Goal: Communication & Community: Participate in discussion

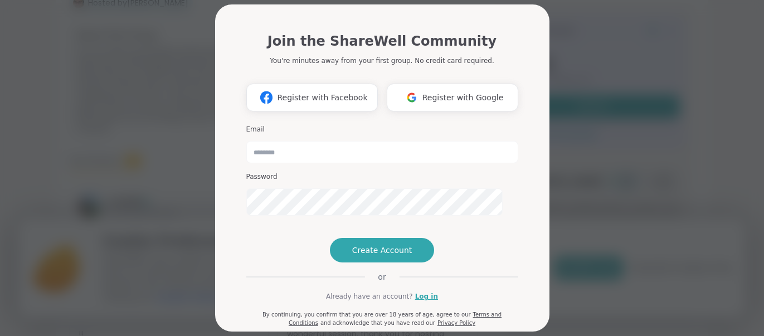
scroll to position [61, 0]
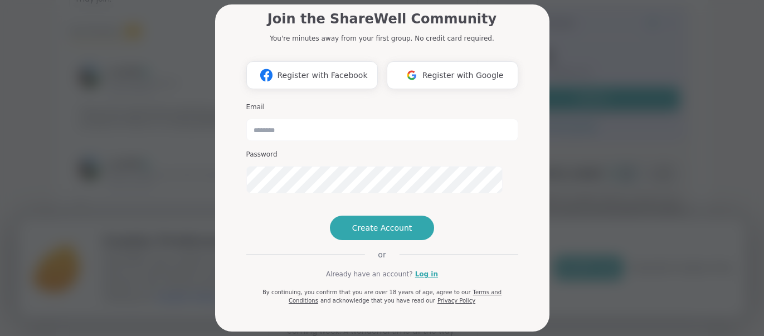
scroll to position [136, 0]
click at [436, 269] on link "Log in" at bounding box center [426, 274] width 23 height 10
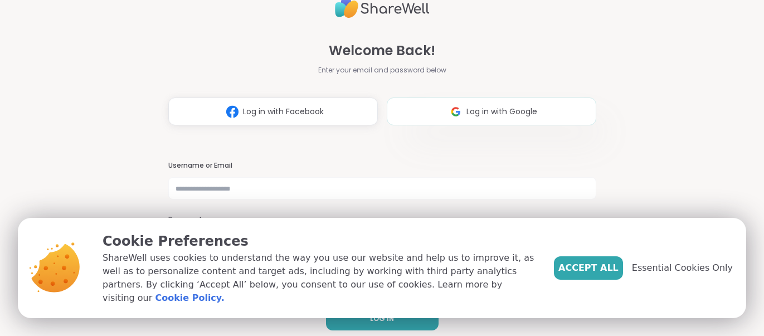
click at [523, 106] on span "Log in with Google" at bounding box center [501, 112] width 71 height 12
click at [559, 261] on span "Accept All" at bounding box center [588, 267] width 60 height 13
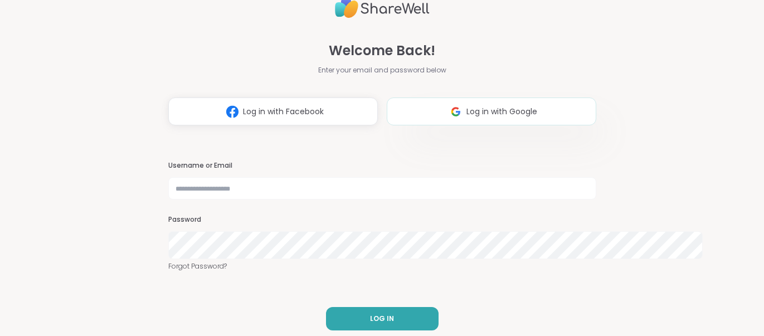
click at [492, 106] on span "Log in with Google" at bounding box center [501, 112] width 71 height 12
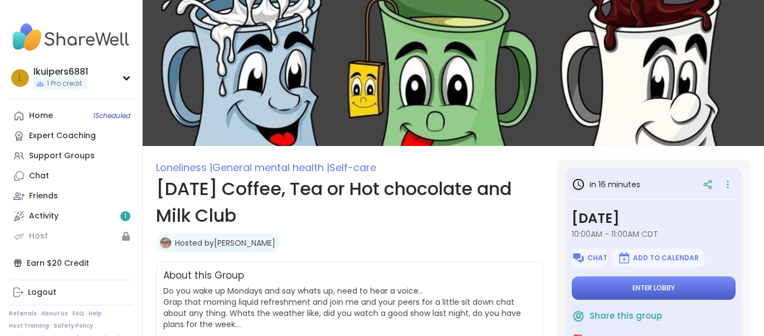
click at [674, 292] on span "Enter lobby" at bounding box center [653, 287] width 42 height 9
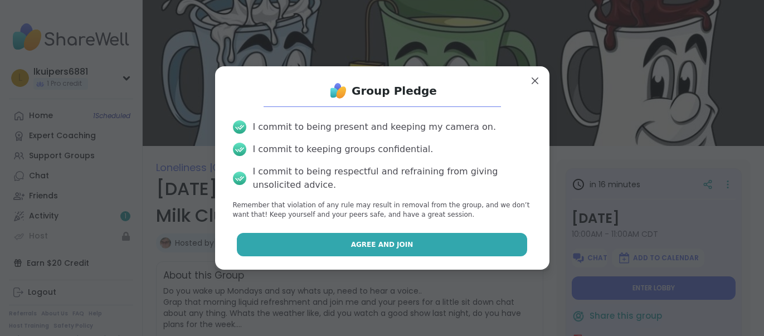
click at [376, 249] on span "Agree and Join" at bounding box center [382, 244] width 62 height 10
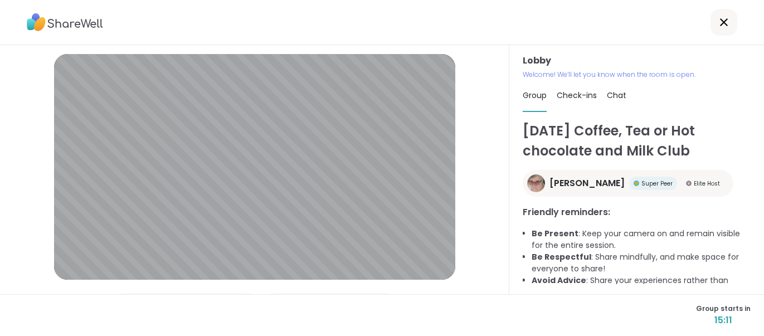
click at [626, 90] on span "Chat" at bounding box center [615, 95] width 19 height 11
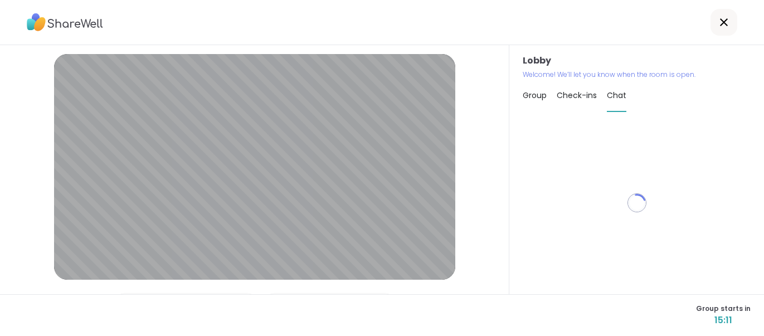
click at [626, 91] on span "Chat" at bounding box center [615, 95] width 19 height 11
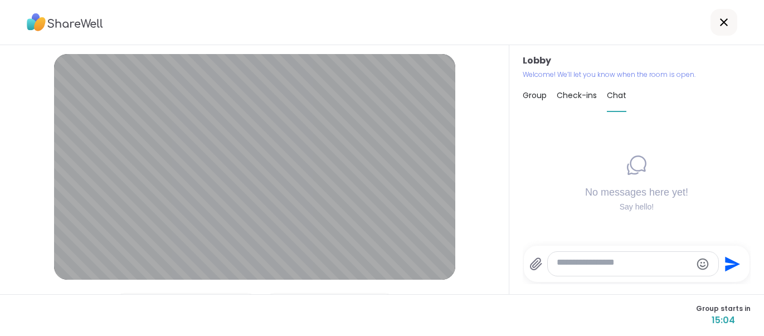
click at [543, 90] on span "Group" at bounding box center [534, 95] width 24 height 11
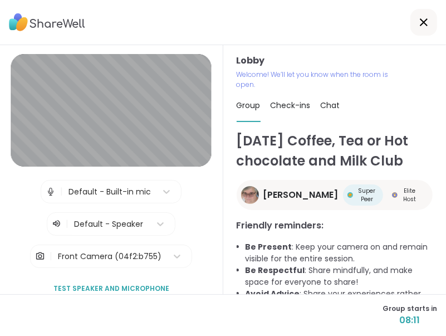
click at [285, 35] on div at bounding box center [223, 22] width 446 height 45
click at [172, 197] on icon at bounding box center [166, 191] width 11 height 11
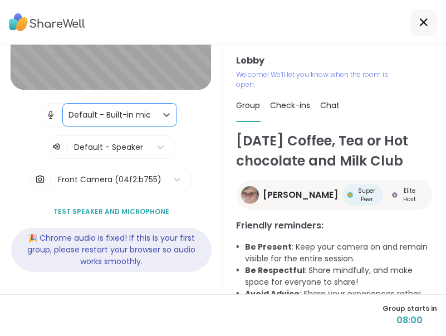
scroll to position [115, 0]
click at [157, 207] on span "Test speaker and microphone" at bounding box center [111, 212] width 116 height 10
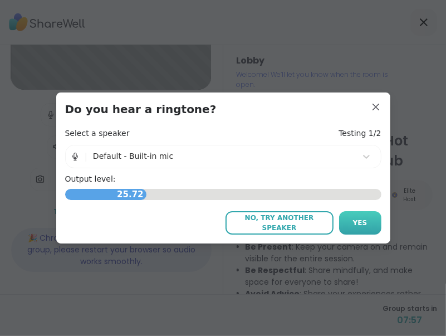
click at [365, 231] on button "Yes" at bounding box center [360, 222] width 42 height 23
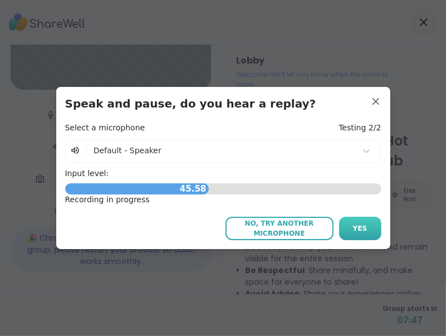
click at [361, 233] on span "Yes" at bounding box center [360, 228] width 14 height 10
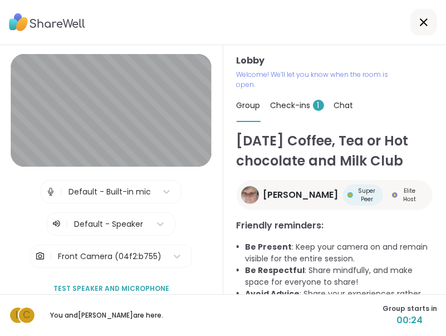
scroll to position [0, 0]
click at [318, 111] on span "Check-ins 1" at bounding box center [297, 105] width 53 height 11
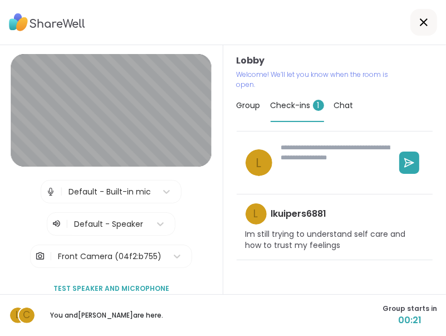
scroll to position [38, 0]
type textarea "*"
click at [249, 100] on span "Group" at bounding box center [249, 105] width 24 height 11
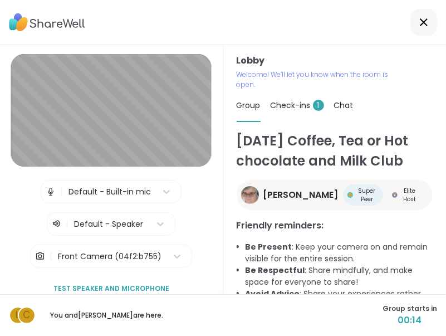
click at [354, 100] on span "Chat" at bounding box center [343, 105] width 19 height 11
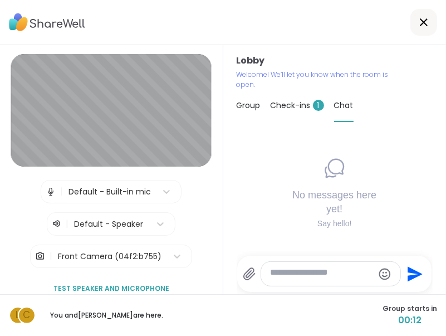
click at [242, 100] on span "Group" at bounding box center [249, 105] width 24 height 11
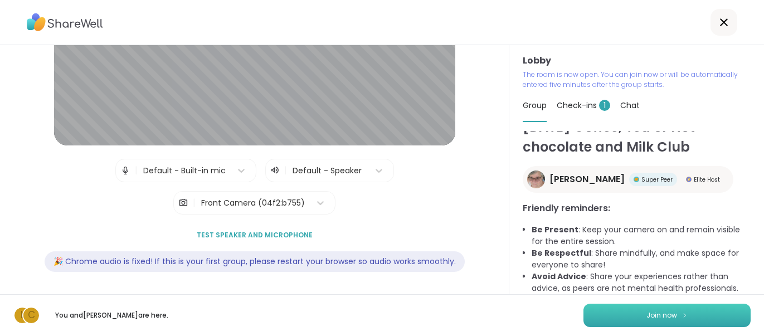
scroll to position [41, 0]
click at [655, 312] on span "Join now" at bounding box center [661, 315] width 31 height 10
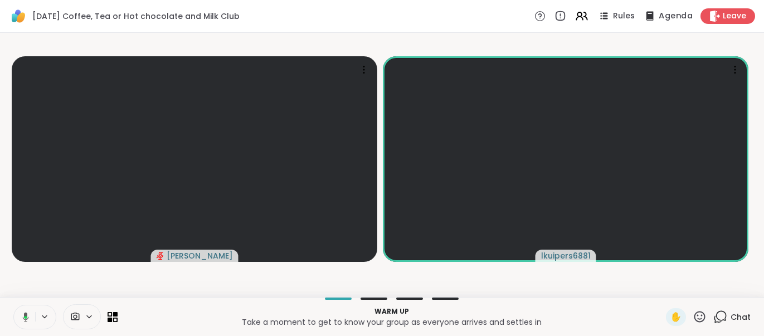
click at [658, 20] on span "Agenda" at bounding box center [675, 17] width 34 height 12
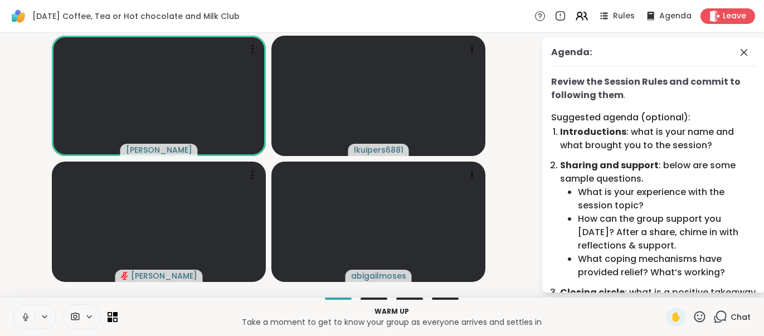
scroll to position [0, 0]
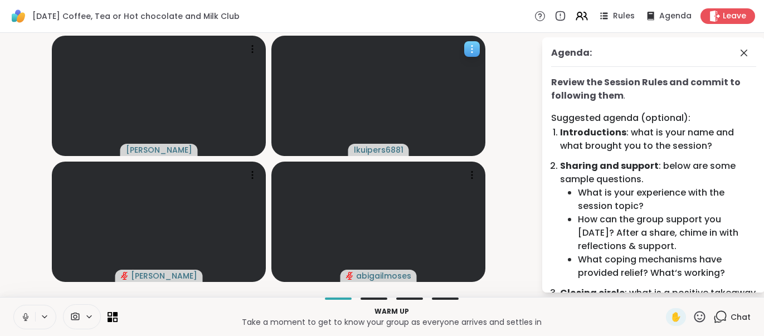
click at [354, 153] on span "lkuipers6881" at bounding box center [379, 149] width 50 height 11
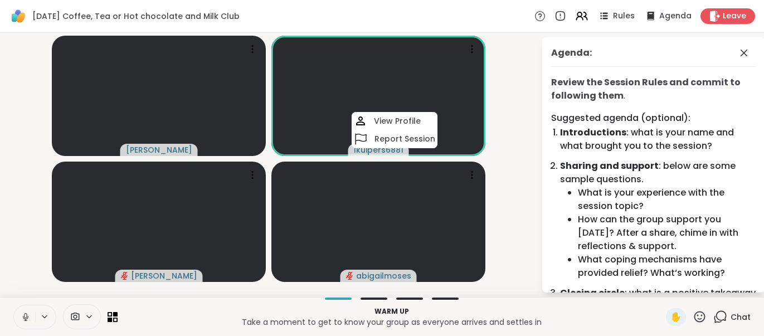
click at [534, 157] on div "Agenda: Review the Session Rules and commit to following them . Suggested agend…" at bounding box center [645, 164] width 223 height 255
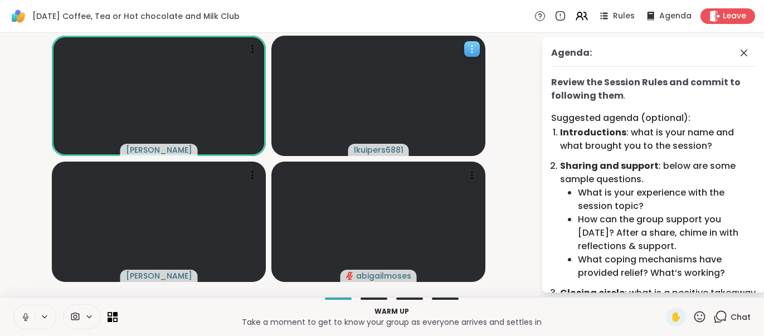
click at [469, 54] on icon at bounding box center [471, 48] width 11 height 11
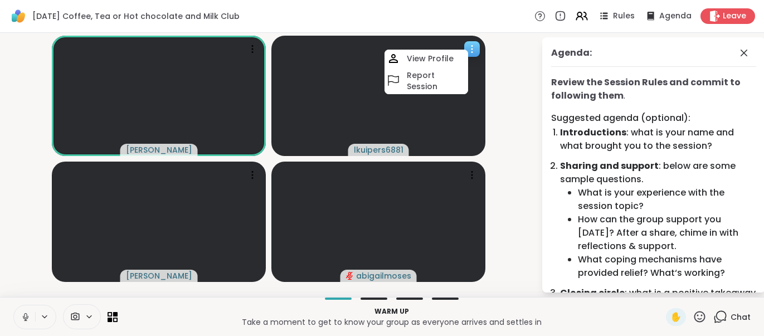
click at [462, 139] on video at bounding box center [378, 96] width 214 height 120
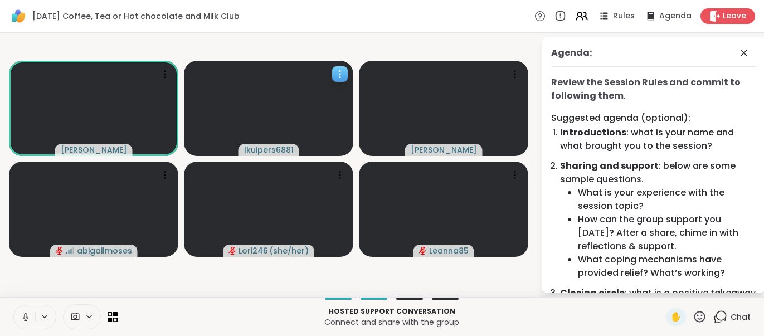
click at [254, 125] on video at bounding box center [268, 108] width 169 height 95
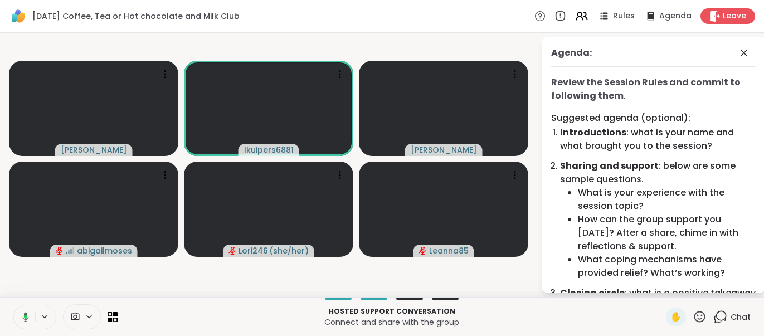
click at [331, 33] on div "Monday Coffee, Tea or Hot chocolate and Milk Club Rules Agenda Leave" at bounding box center [382, 16] width 764 height 33
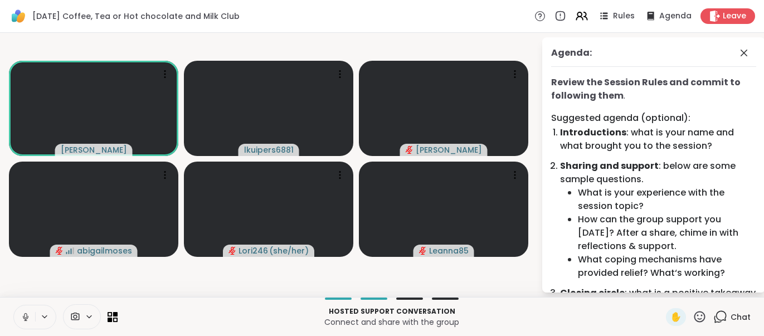
click at [692, 312] on icon at bounding box center [699, 317] width 14 height 14
click at [611, 316] on p "Connect and share with the group" at bounding box center [391, 321] width 535 height 11
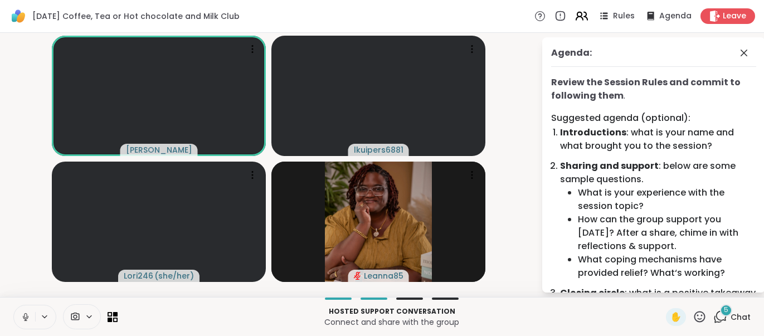
click at [577, 17] on icon at bounding box center [579, 14] width 4 height 4
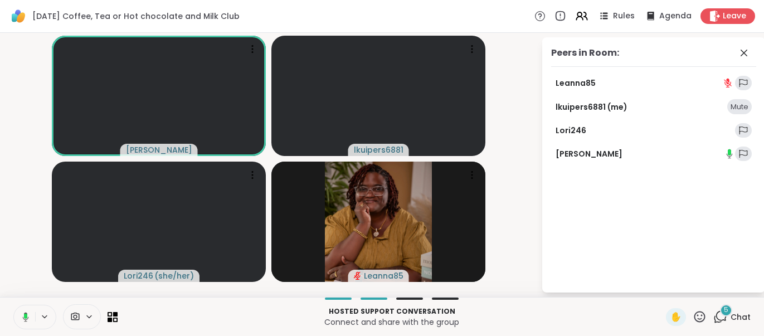
click at [716, 314] on icon at bounding box center [720, 317] width 14 height 14
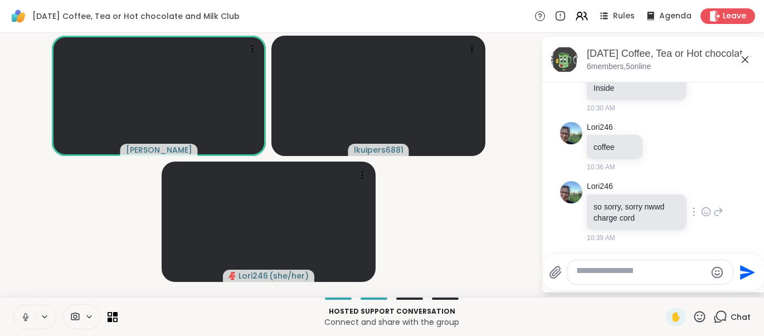
scroll to position [1212, 0]
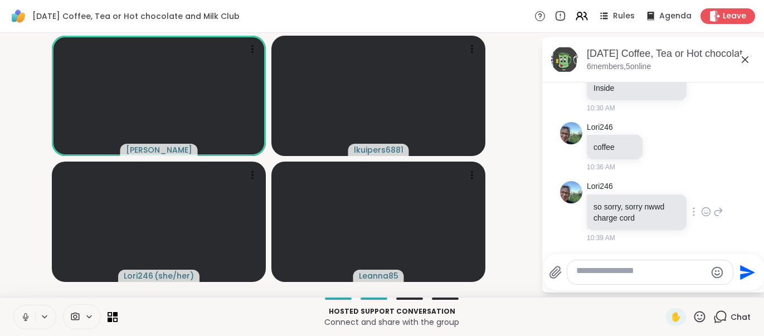
click at [710, 177] on div "Lori246 so sorry, sorry nwwd charge cord 10:39 AM" at bounding box center [653, 212] width 187 height 71
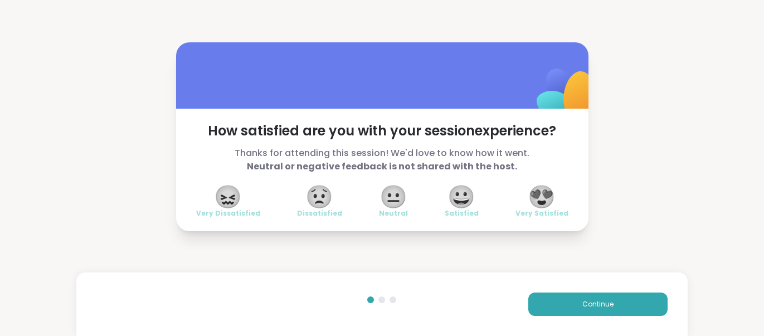
click at [466, 204] on span "😀" at bounding box center [461, 197] width 28 height 20
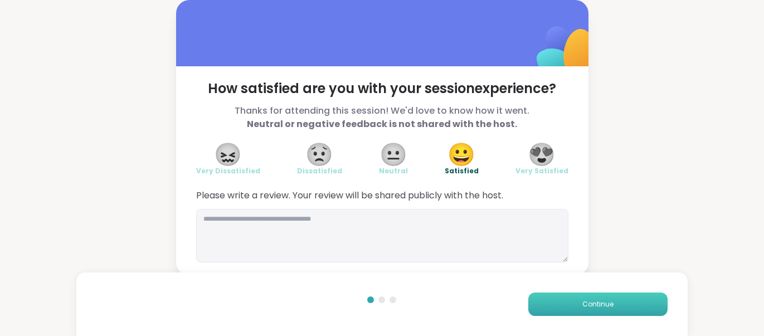
click at [569, 300] on button "Continue" at bounding box center [597, 303] width 139 height 23
